Goal: Check status: Check status

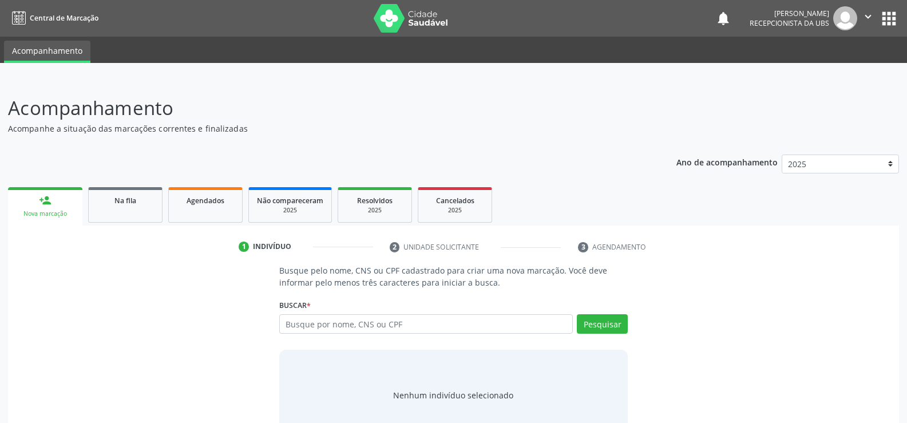
click at [391, 18] on img at bounding box center [411, 18] width 74 height 29
click at [202, 208] on link "Agendados" at bounding box center [205, 204] width 74 height 35
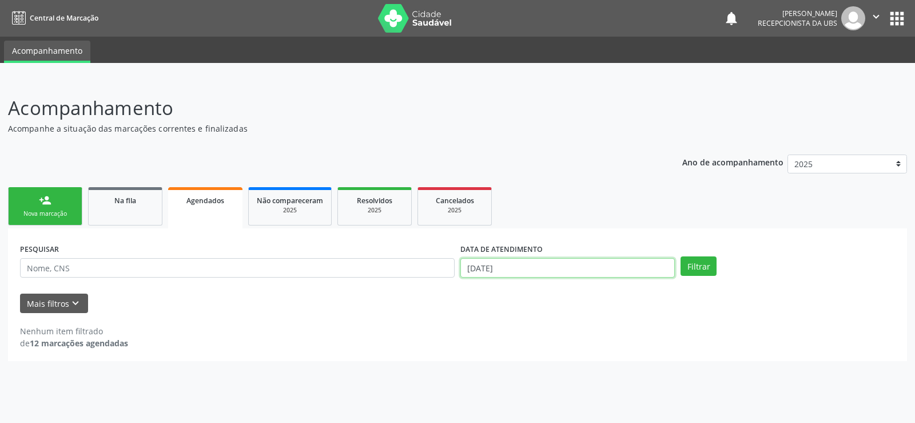
click at [542, 265] on input "[DATE]" at bounding box center [567, 267] width 215 height 19
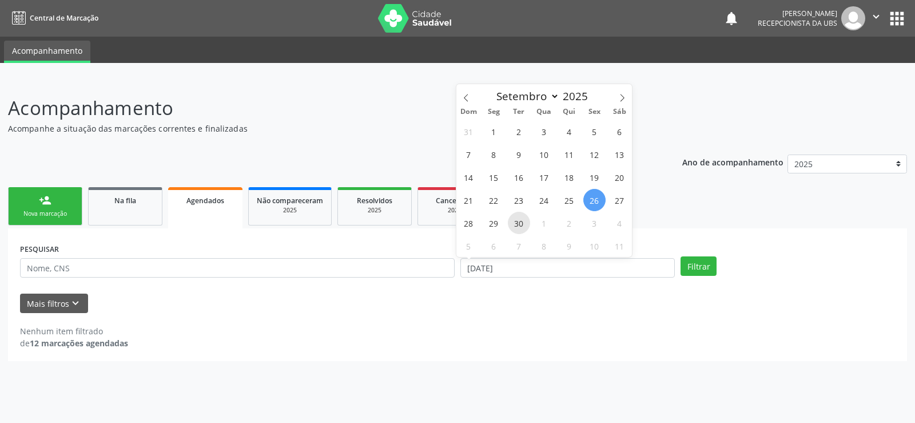
click at [523, 227] on span "30" at bounding box center [519, 223] width 22 height 22
type input "[DATE]"
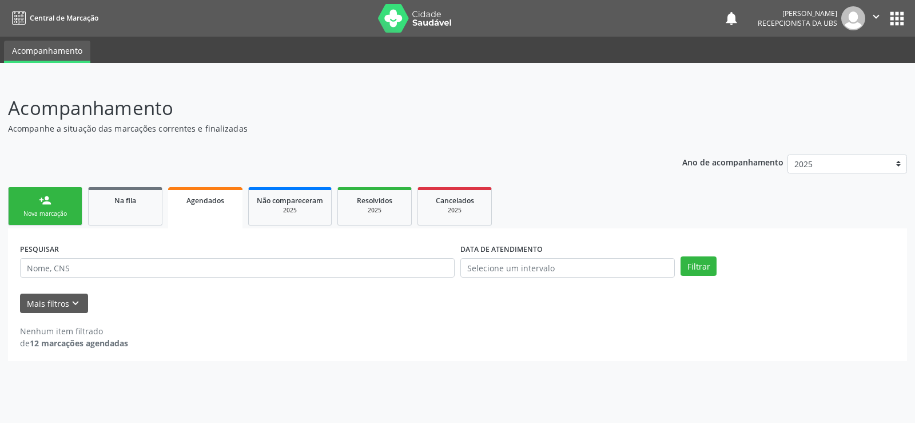
click at [486, 311] on div "Mais filtros keyboard_arrow_down" at bounding box center [457, 303] width 881 height 20
click at [530, 268] on input "text" at bounding box center [567, 267] width 215 height 19
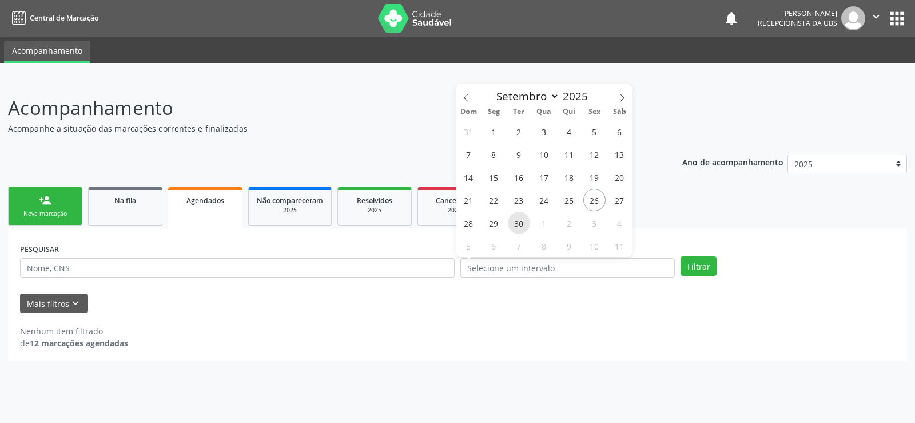
click at [518, 225] on span "30" at bounding box center [519, 223] width 22 height 22
type input "[DATE]"
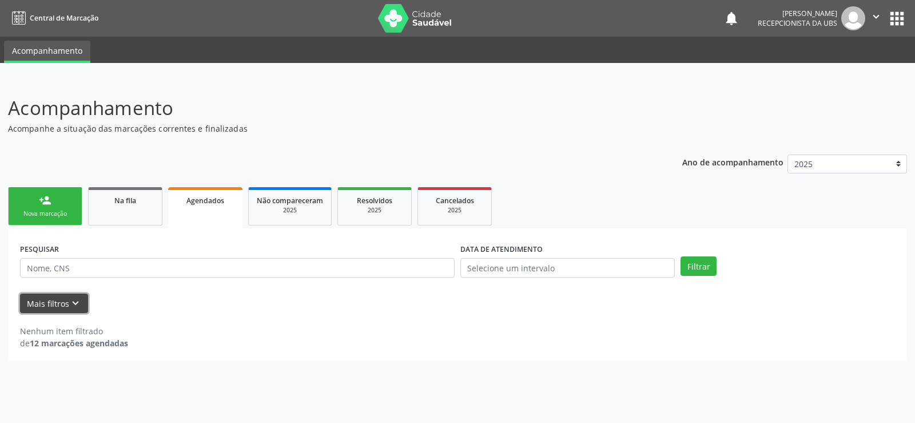
click at [60, 302] on button "Mais filtros keyboard_arrow_down" at bounding box center [54, 303] width 68 height 20
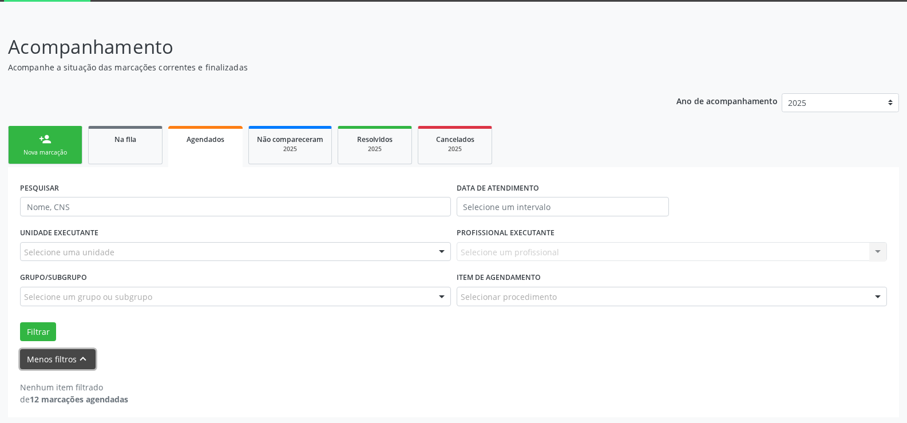
scroll to position [63, 0]
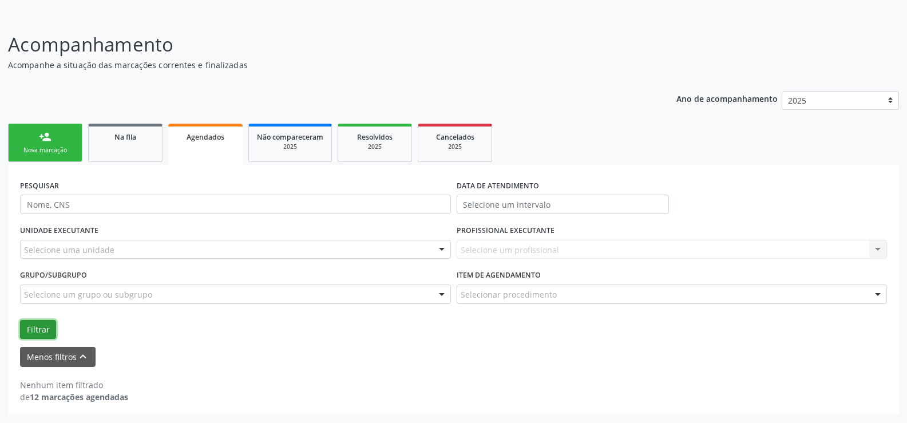
click at [33, 328] on button "Filtrar" at bounding box center [38, 329] width 36 height 19
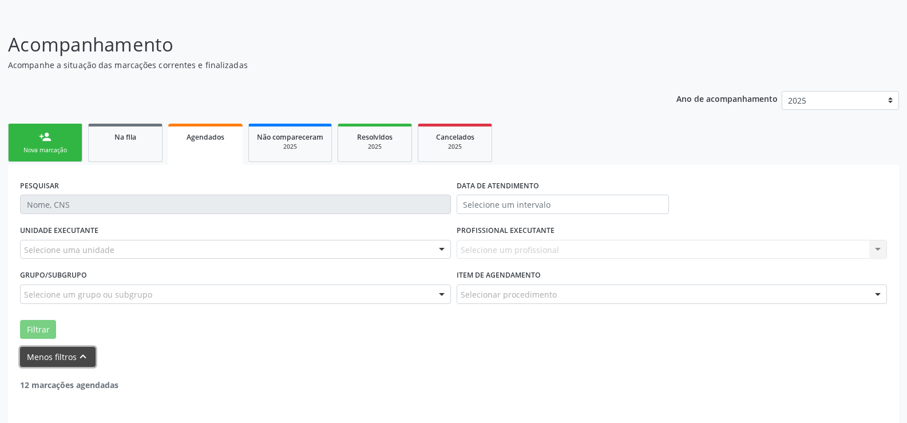
click at [62, 351] on button "Menos filtros keyboard_arrow_up" at bounding box center [58, 357] width 76 height 20
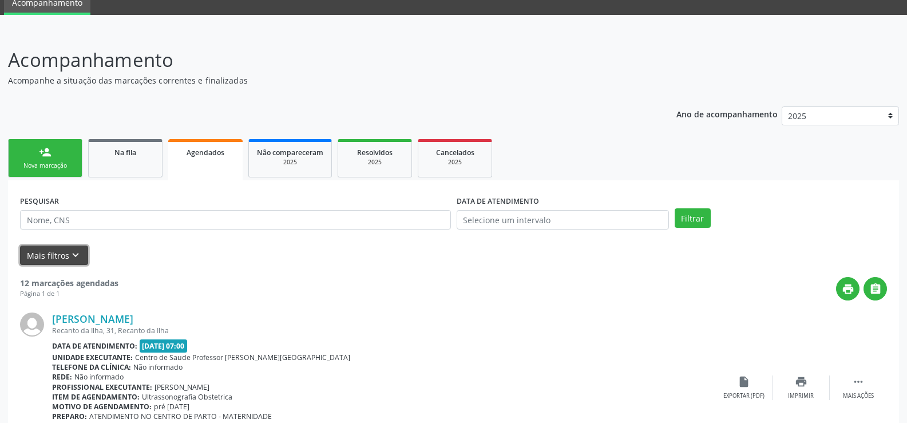
scroll to position [114, 0]
